Goal: Information Seeking & Learning: Learn about a topic

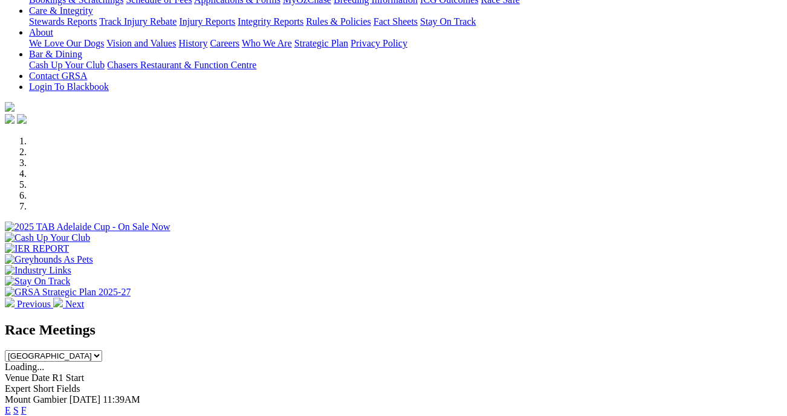
scroll to position [300, 0]
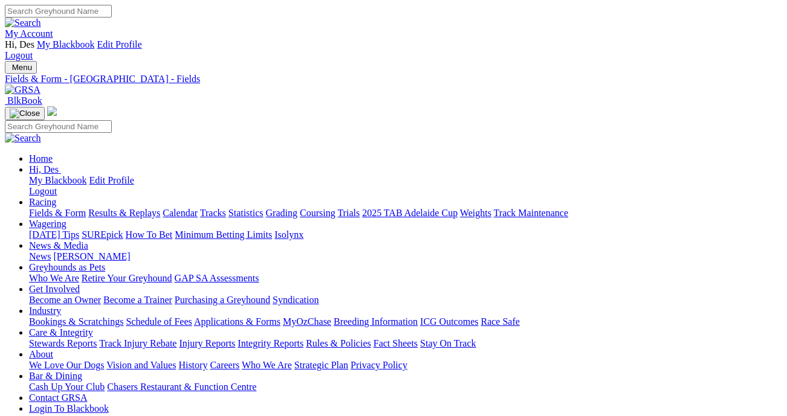
click at [67, 208] on link "Fields & Form" at bounding box center [57, 213] width 57 height 10
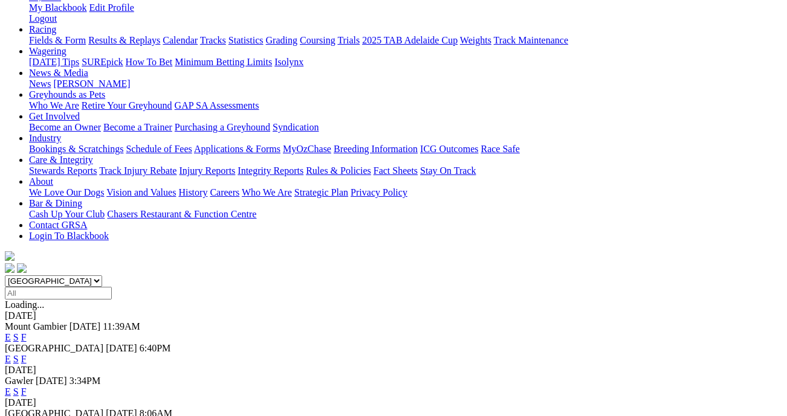
scroll to position [180, 0]
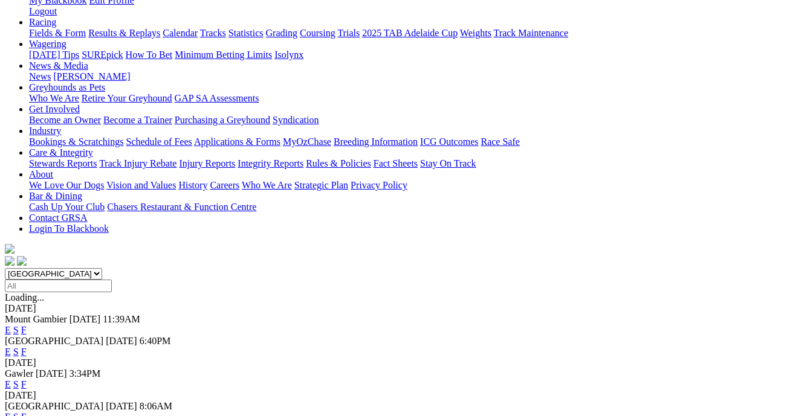
click at [27, 379] on link "F" at bounding box center [23, 384] width 5 height 10
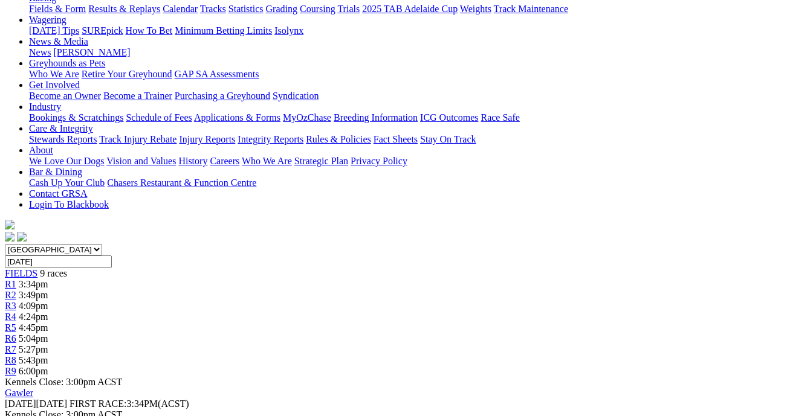
scroll to position [0, 1]
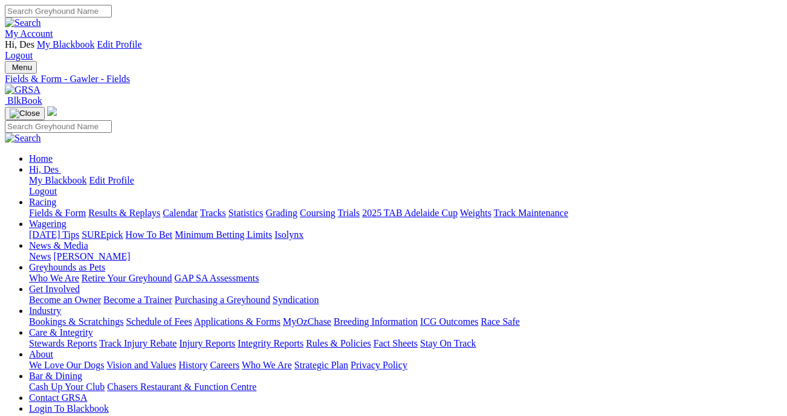
click at [128, 208] on link "Results & Replays" at bounding box center [124, 213] width 72 height 10
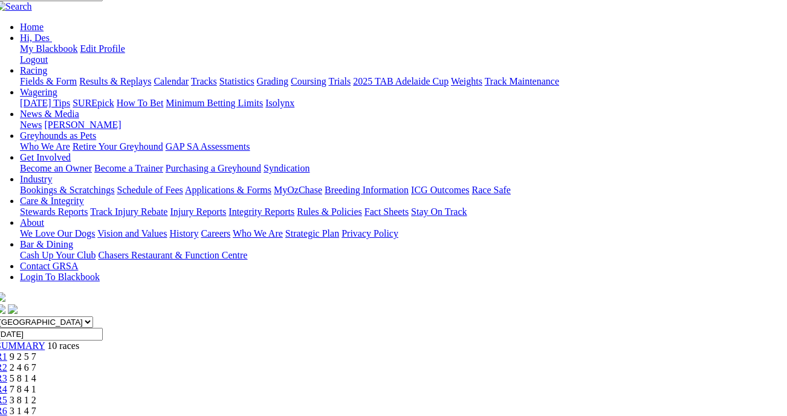
scroll to position [132, 11]
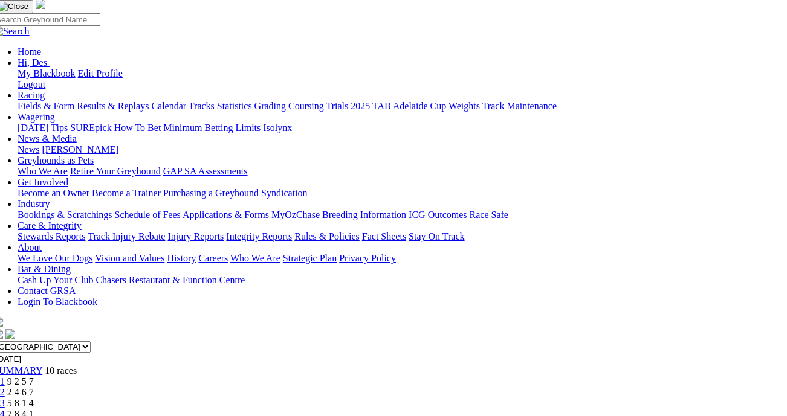
scroll to position [0, 11]
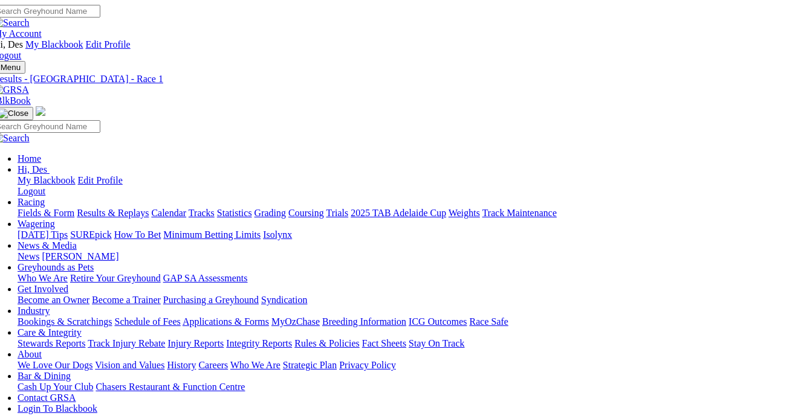
click at [42, 208] on link "Fields & Form" at bounding box center [46, 213] width 57 height 10
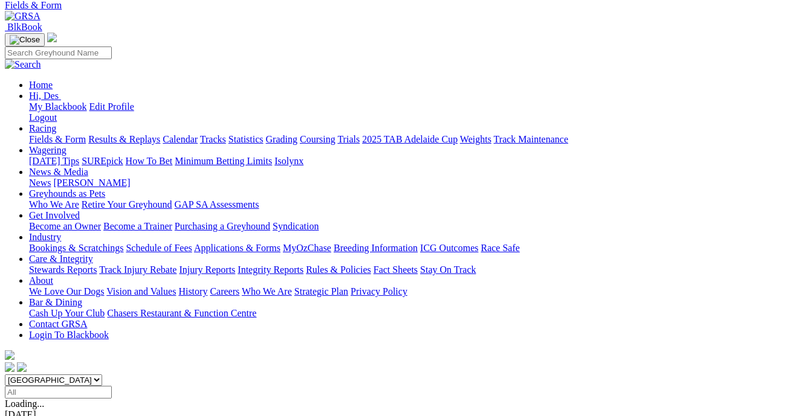
scroll to position [74, 0]
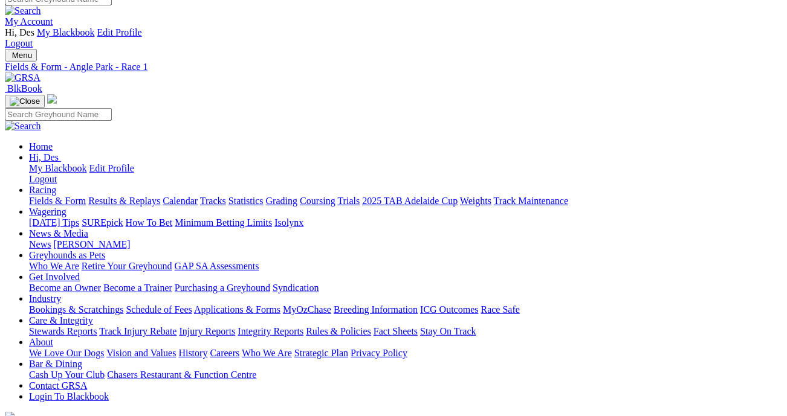
scroll to position [10, 0]
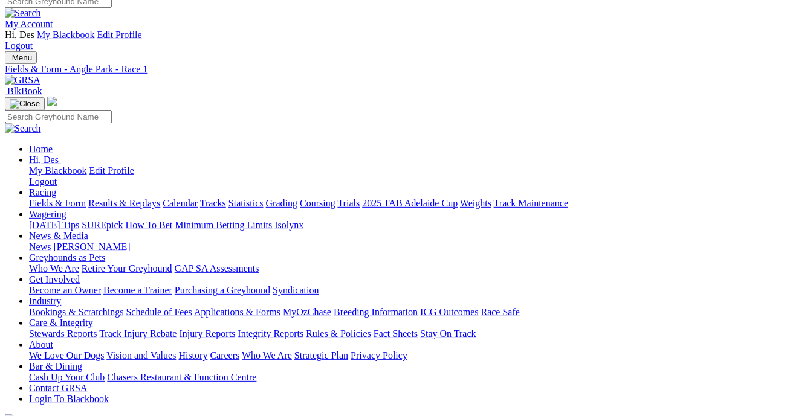
click at [61, 198] on link "Fields & Form" at bounding box center [57, 203] width 57 height 10
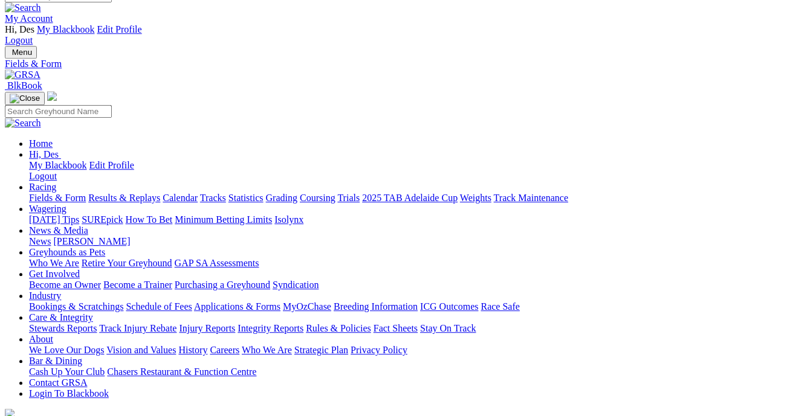
scroll to position [79, 0]
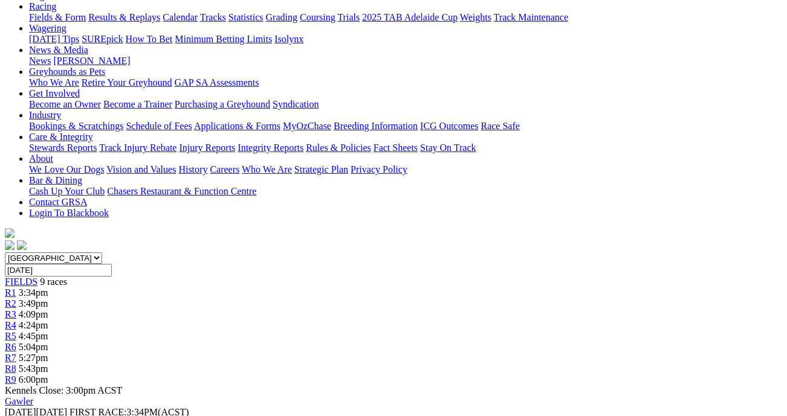
scroll to position [153, 0]
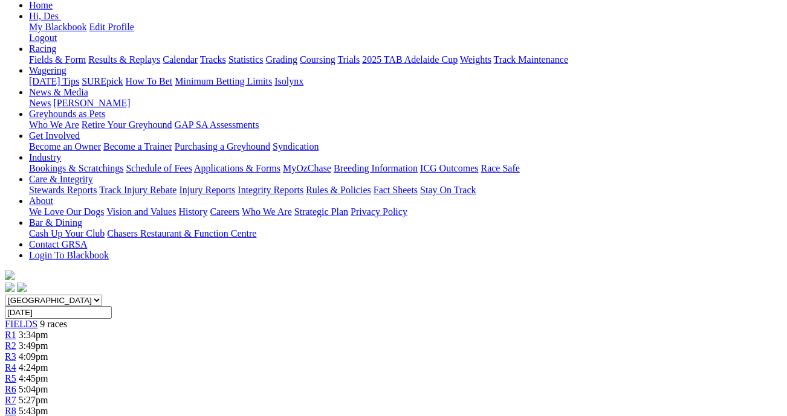
click at [221, 341] on div "R2 3:49pm" at bounding box center [393, 346] width 777 height 11
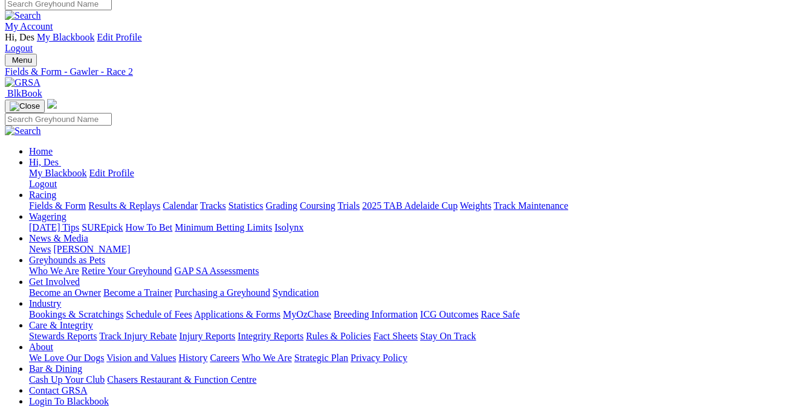
scroll to position [0, 4]
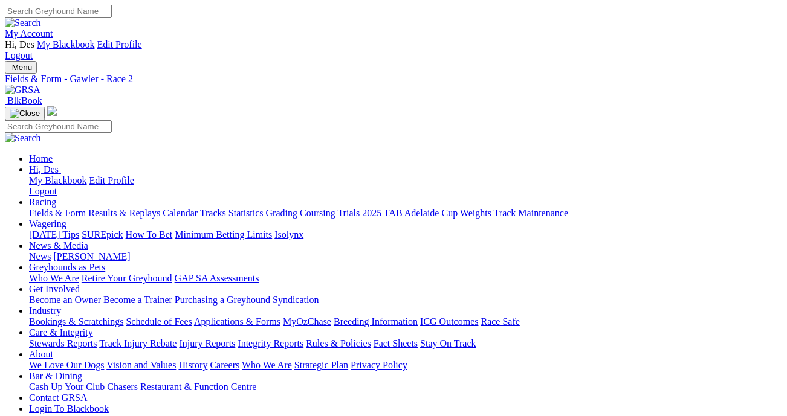
click at [51, 208] on link "Fields & Form" at bounding box center [57, 213] width 57 height 10
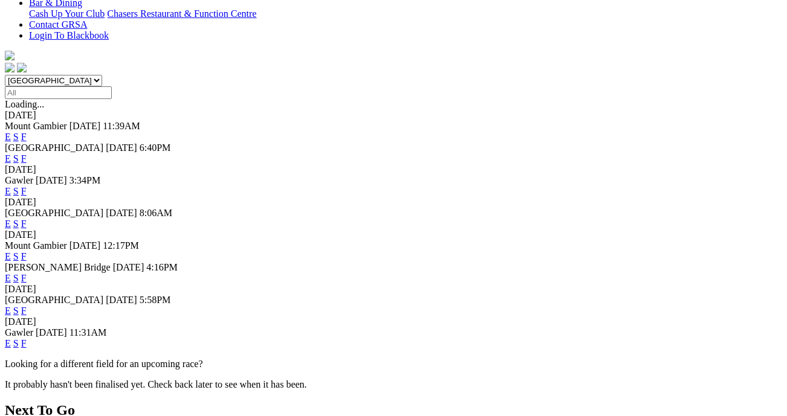
scroll to position [375, 1]
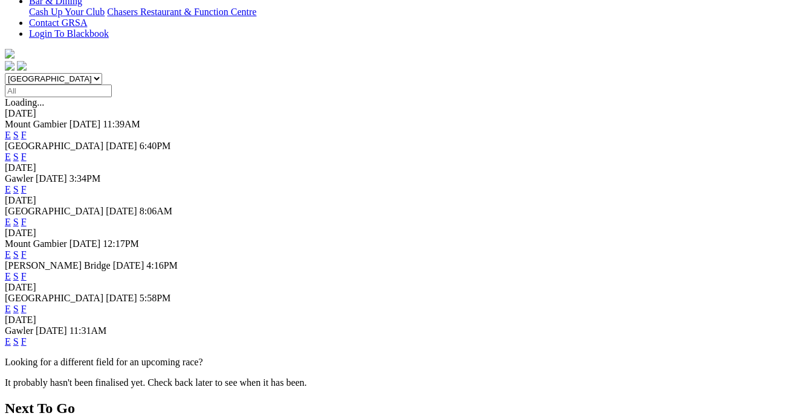
click at [27, 336] on link "F" at bounding box center [23, 341] width 5 height 10
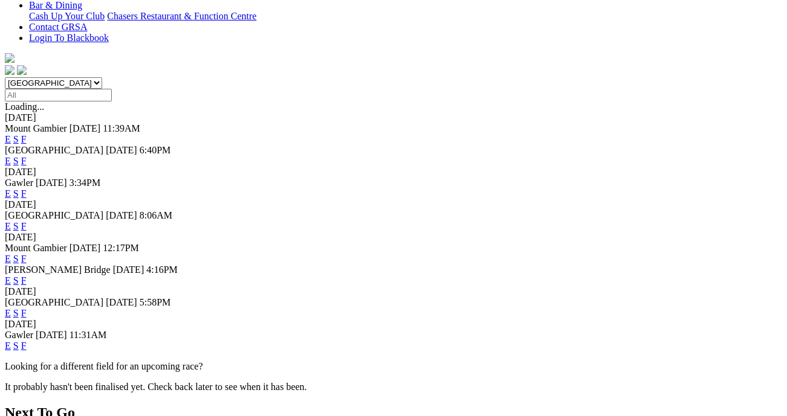
scroll to position [370, 1]
